Goal: Task Accomplishment & Management: Manage account settings

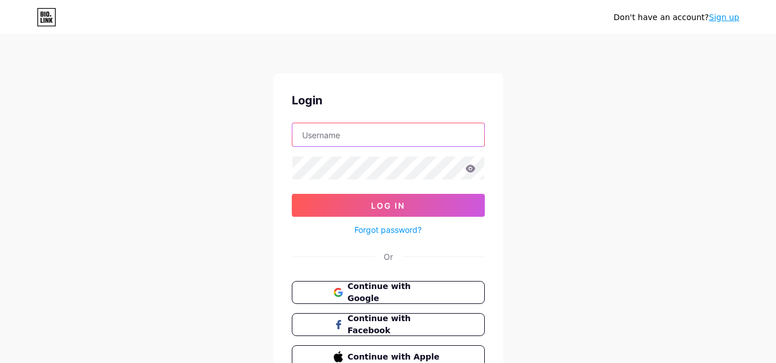
click at [334, 130] on input "text" at bounding box center [388, 134] width 192 height 23
paste input "riverbearglass"
type input "riverbearglass"
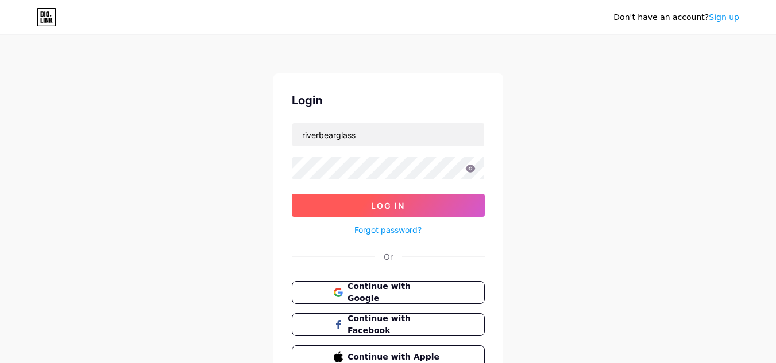
click at [390, 209] on span "Log In" at bounding box center [388, 206] width 34 height 10
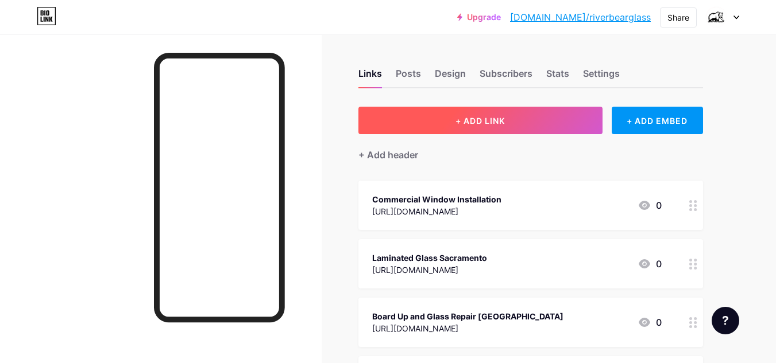
click at [481, 122] on span "+ ADD LINK" at bounding box center [479, 121] width 49 height 10
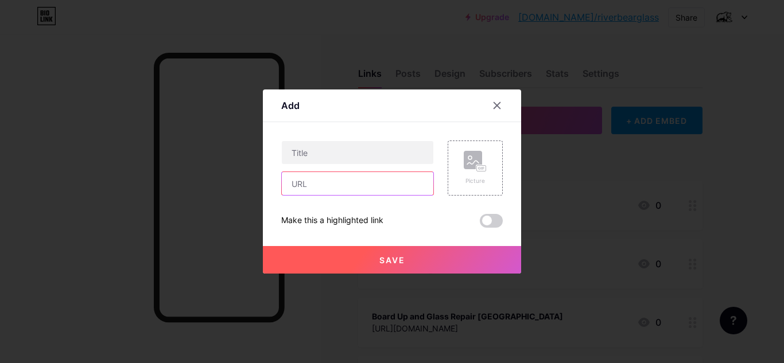
click at [337, 183] on input "text" at bounding box center [358, 183] width 152 height 23
paste input "[URL][DOMAIN_NAME]"
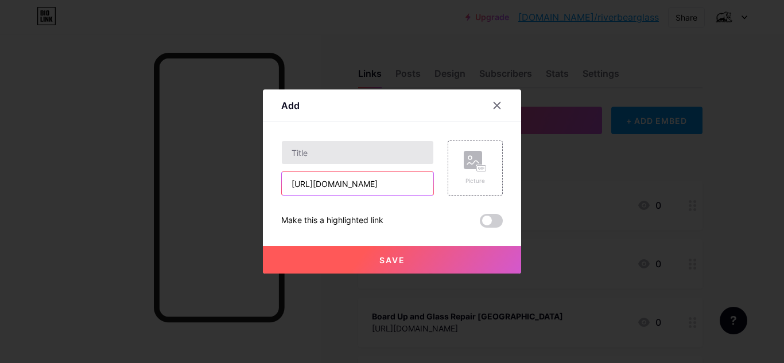
type input "[URL][DOMAIN_NAME]"
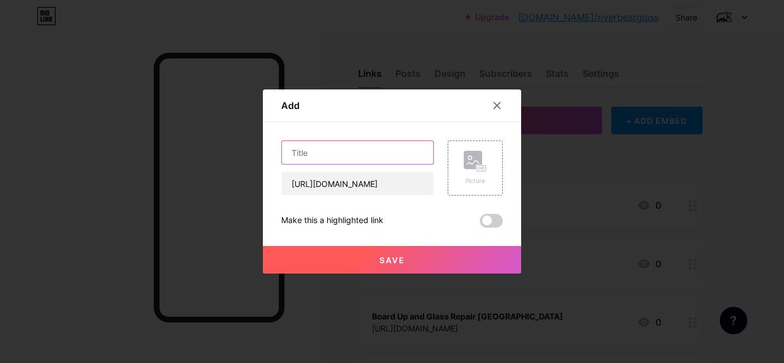
click at [347, 153] on input "text" at bounding box center [358, 152] width 152 height 23
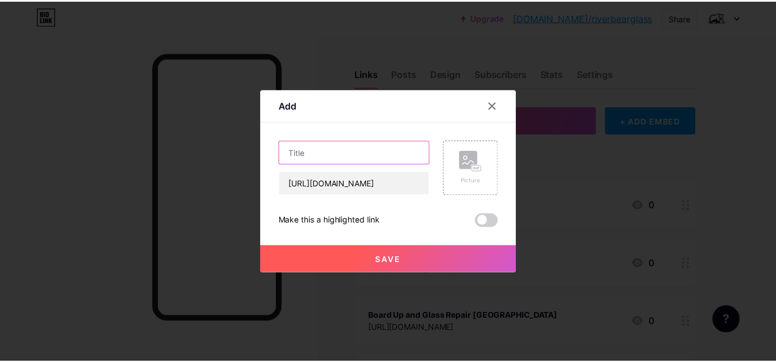
scroll to position [0, 0]
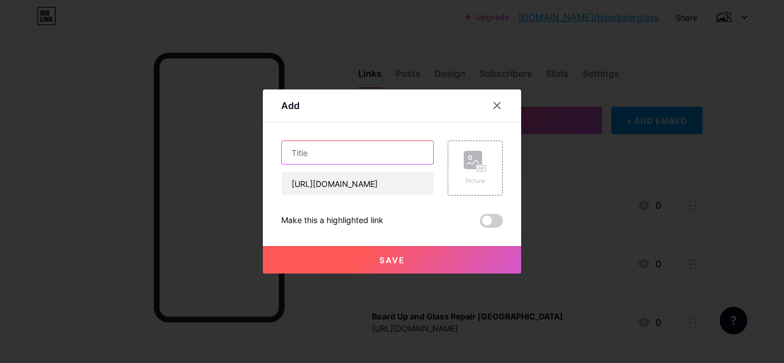
paste input "Window Glass Repair [GEOGRAPHIC_DATA]"
type input "Window Glass Repair [GEOGRAPHIC_DATA]"
click at [396, 259] on span "Save" at bounding box center [392, 260] width 26 height 10
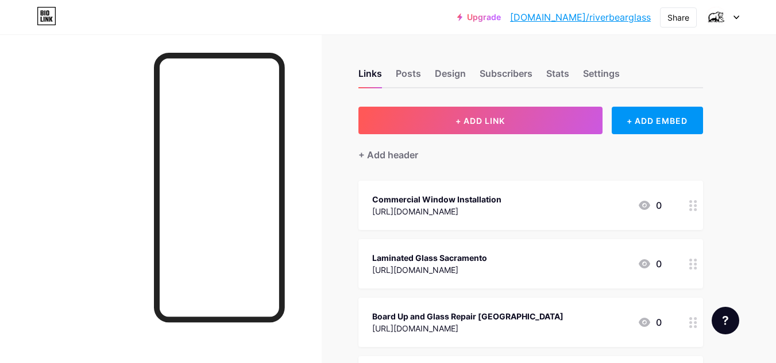
scroll to position [193, 0]
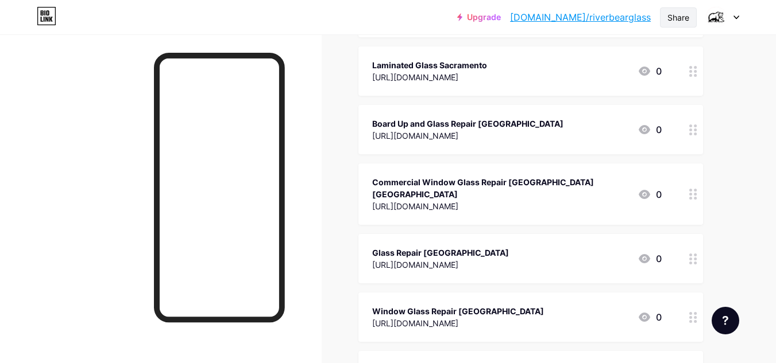
click at [675, 20] on div "Share" at bounding box center [678, 17] width 22 height 12
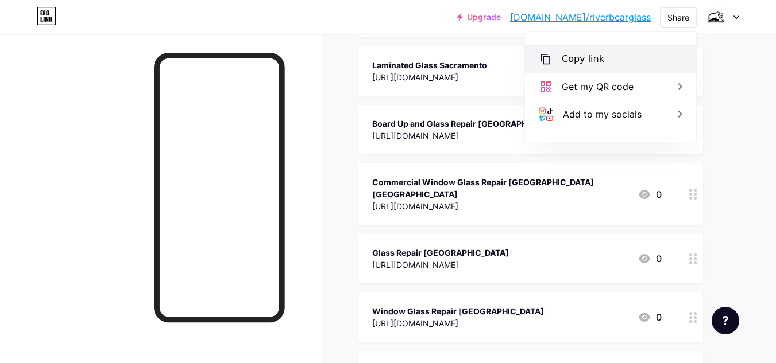
click at [594, 61] on div "Copy link" at bounding box center [582, 59] width 42 height 14
